Goal: Check status: Check status

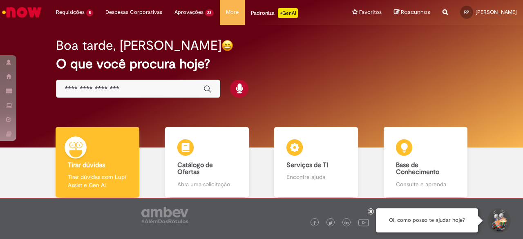
click at [103, 90] on input "Basta digitar aqui" at bounding box center [130, 89] width 131 height 9
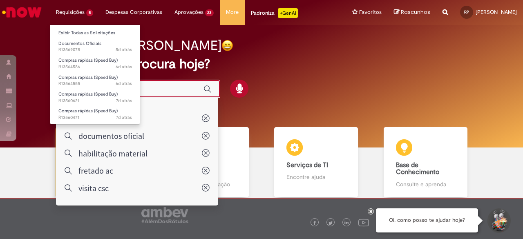
click at [93, 38] on li "Documentos Oficiais 5d atrás 5 dias atrás R13569078" at bounding box center [95, 46] width 90 height 17
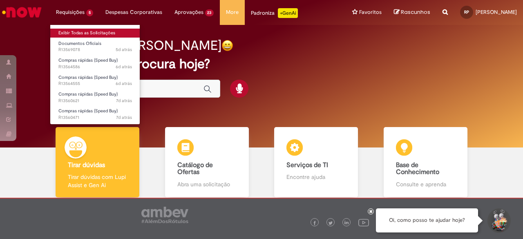
click at [97, 33] on link "Exibir Todas as Solicitações" at bounding box center [95, 33] width 90 height 9
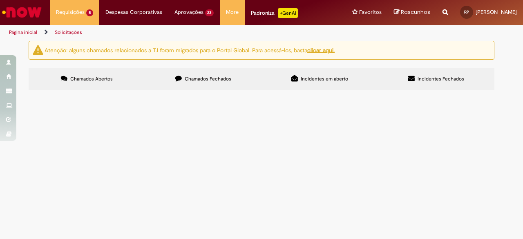
click at [192, 68] on div "Chamados Abertos Chamados Fechados Incidentes em aberto Incidentes Fechados Ite…" at bounding box center [262, 68] width 466 height 0
click at [212, 79] on span "Chamados Fechados" at bounding box center [208, 79] width 47 height 7
click at [0, 0] on input "Pesquisar" at bounding box center [0, 0] width 0 height 0
type input "*******"
click at [0, 0] on button "Pesquisar" at bounding box center [0, 0] width 0 height 0
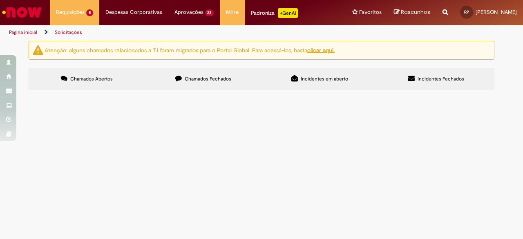
click at [0, 0] on button "Pesquisar" at bounding box center [0, 0] width 0 height 0
click at [112, 85] on label "Chamados Abertos" at bounding box center [87, 79] width 116 height 22
click at [207, 83] on label "Chamados Fechados" at bounding box center [203, 79] width 116 height 22
click at [0, 0] on input "Pesquisar" at bounding box center [0, 0] width 0 height 0
type input "*******"
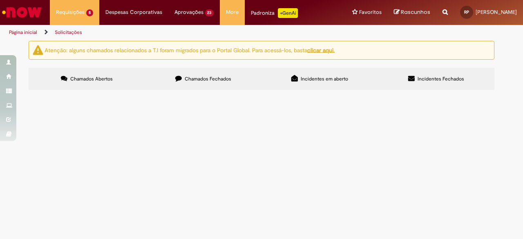
click at [0, 0] on button "Pesquisar" at bounding box center [0, 0] width 0 height 0
click at [0, 0] on button at bounding box center [0, 0] width 0 height 0
click at [0, 0] on input "Pesquisar" at bounding box center [0, 0] width 0 height 0
type input "*******"
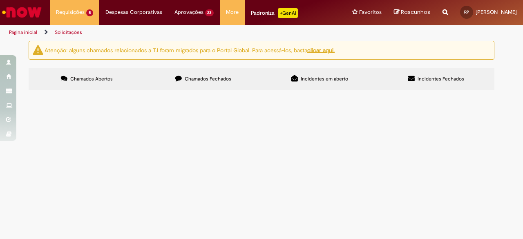
click at [0, 0] on button "Pesquisar" at bounding box center [0, 0] width 0 height 0
type input "******"
click at [0, 0] on button "Pesquisar" at bounding box center [0, 0] width 0 height 0
click at [87, 84] on label "Chamados Abertos" at bounding box center [87, 79] width 116 height 22
click at [181, 80] on label "Chamados Fechados" at bounding box center [203, 79] width 116 height 22
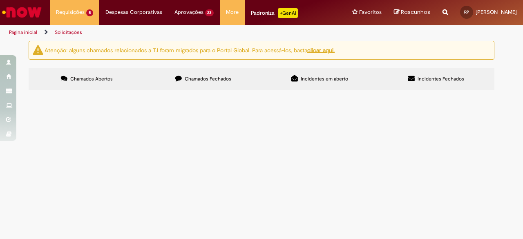
click at [111, 76] on span "Chamados Abertos" at bounding box center [91, 79] width 42 height 7
click at [222, 75] on label "Chamados Fechados" at bounding box center [203, 79] width 116 height 22
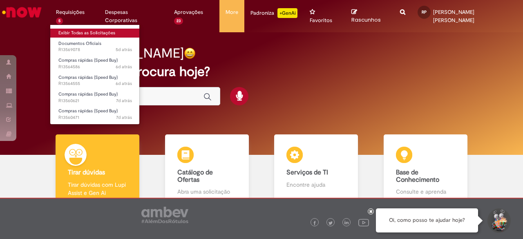
click at [71, 29] on link "Exibir Todas as Solicitações" at bounding box center [95, 33] width 90 height 9
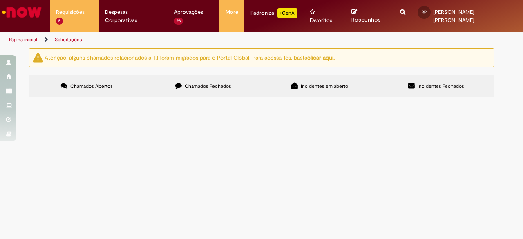
click at [205, 75] on label "Chamados Fechados" at bounding box center [203, 86] width 116 height 22
click at [0, 0] on link at bounding box center [0, 0] width 0 height 0
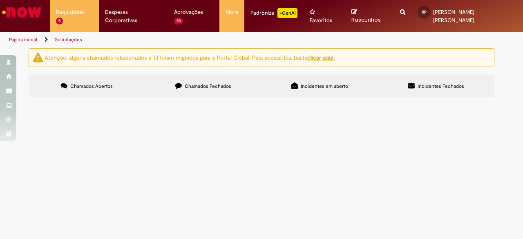
click at [0, 0] on icon at bounding box center [0, 0] width 0 height 0
click at [0, 0] on span "R13468055" at bounding box center [0, 0] width 0 height 0
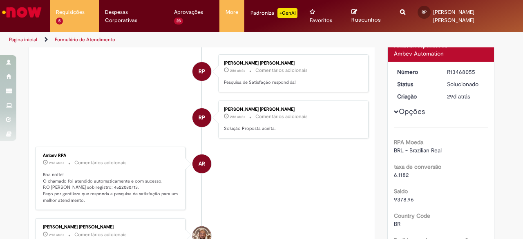
scroll to position [41, 0]
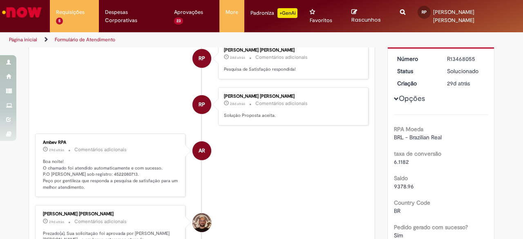
click at [99, 165] on p "Boa noite! O chamado foi atendido automaticamente e com sucesso. P.O gerado sob…" at bounding box center [111, 174] width 136 height 32
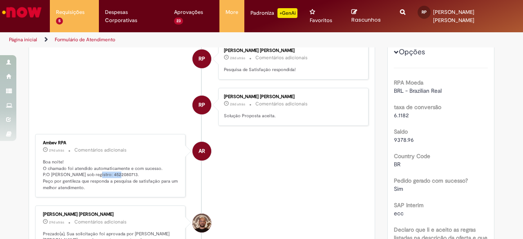
copy p "4522080713"
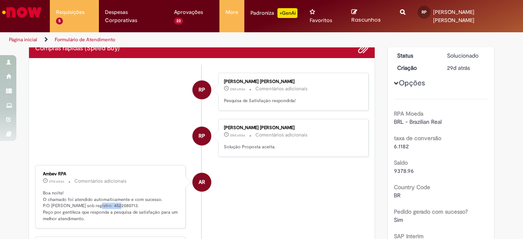
scroll to position [82, 0]
